Goal: Task Accomplishment & Management: Manage account settings

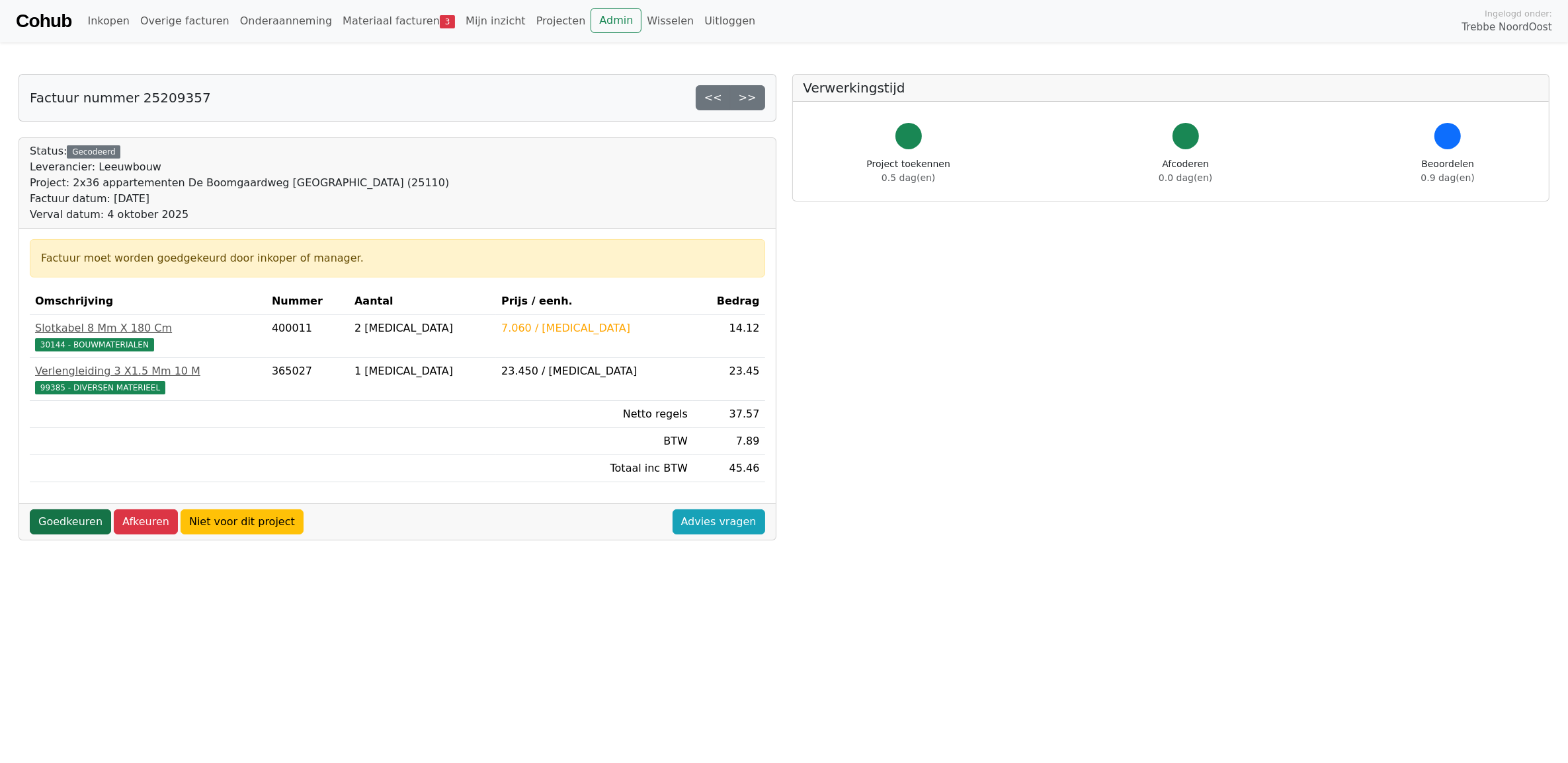
click at [64, 530] on link "Goedkeuren" at bounding box center [70, 522] width 81 height 25
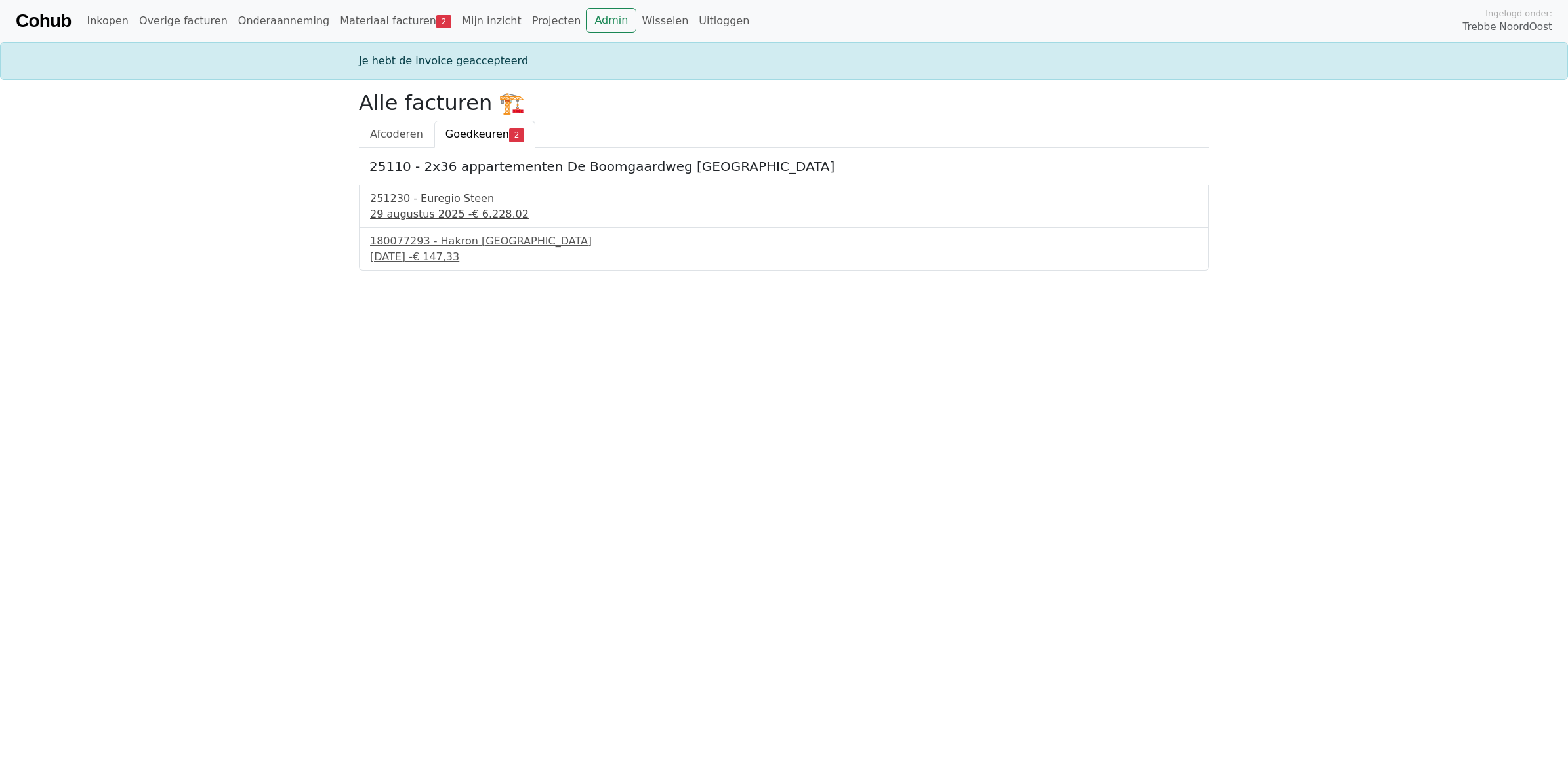
click at [436, 207] on div "251230 - Euregio Steen" at bounding box center [784, 199] width 828 height 16
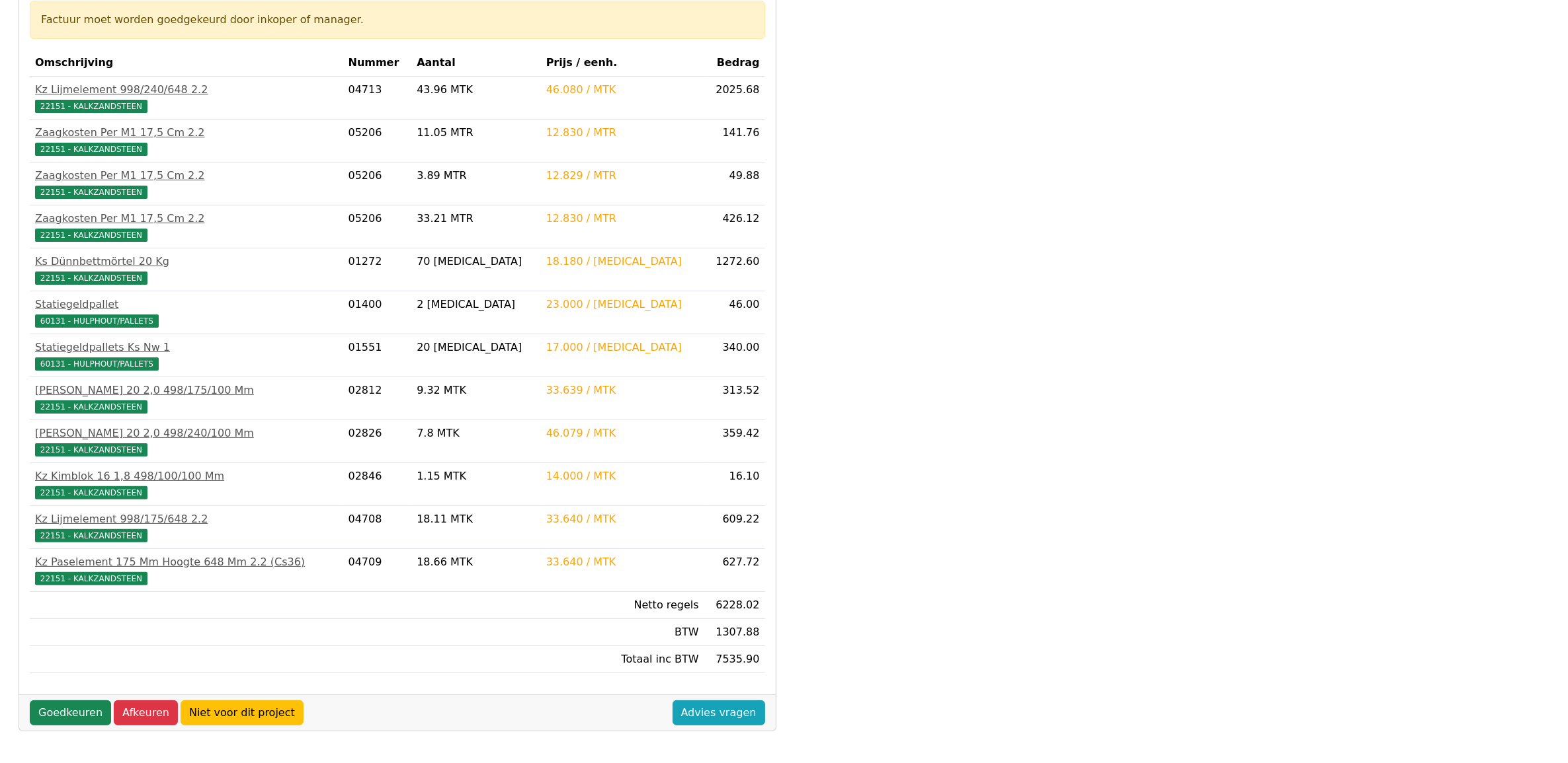
scroll to position [324, 0]
click at [83, 709] on link "Goedkeuren" at bounding box center [70, 713] width 81 height 25
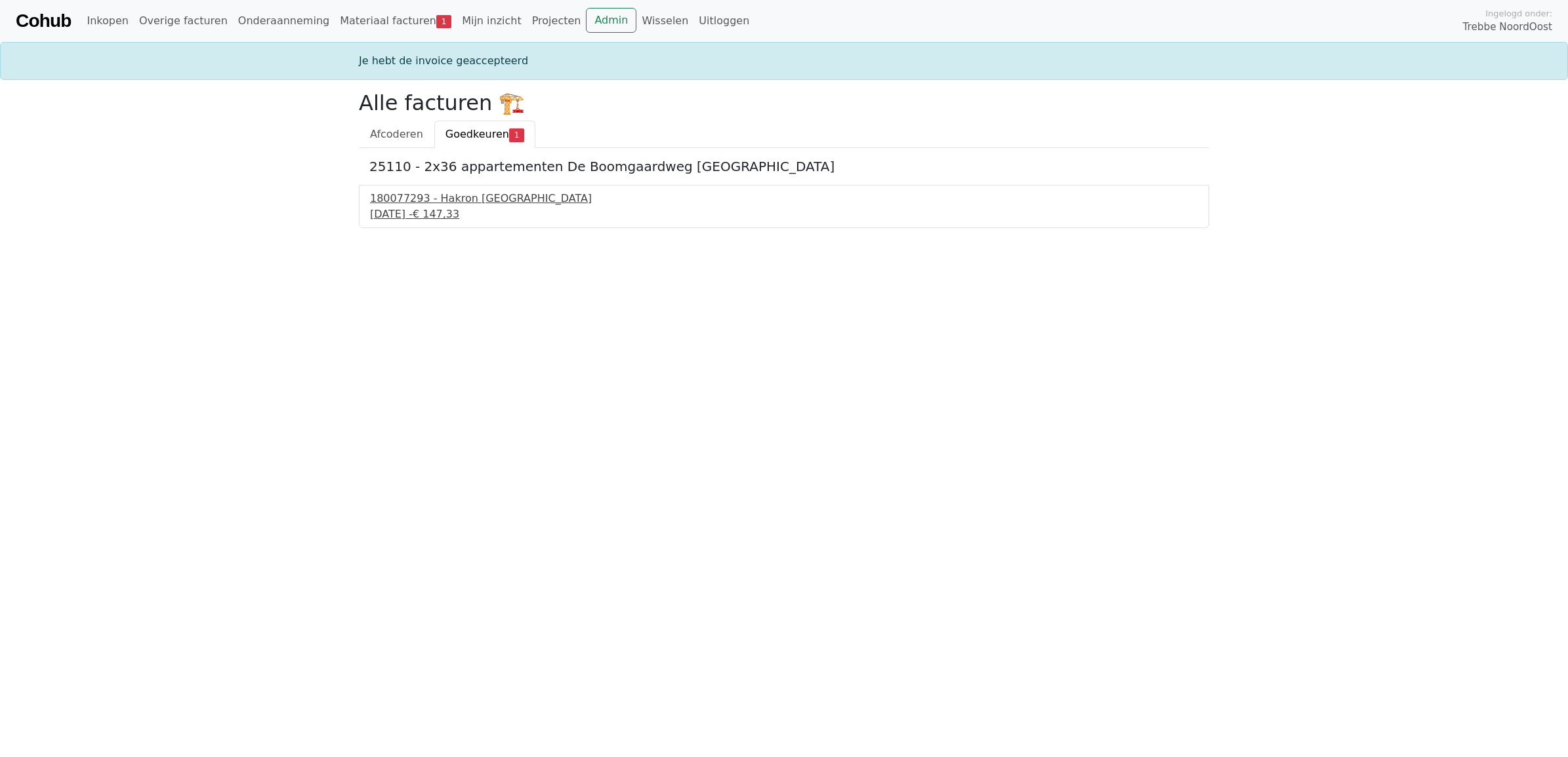
click at [427, 202] on div "180077293 - Hakron Nederland" at bounding box center [784, 199] width 828 height 16
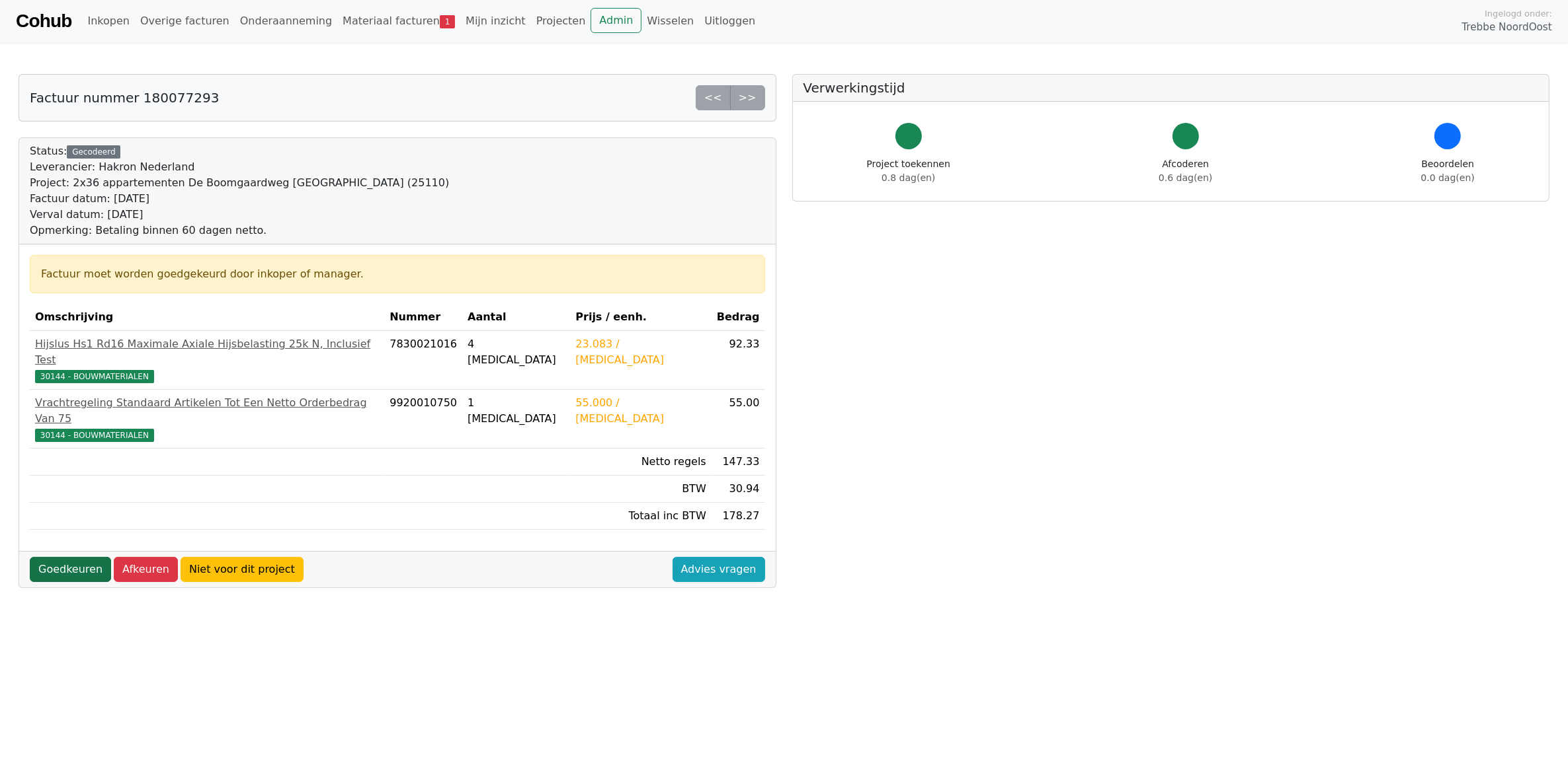
click at [81, 557] on link "Goedkeuren" at bounding box center [70, 570] width 81 height 25
